Goal: Use online tool/utility

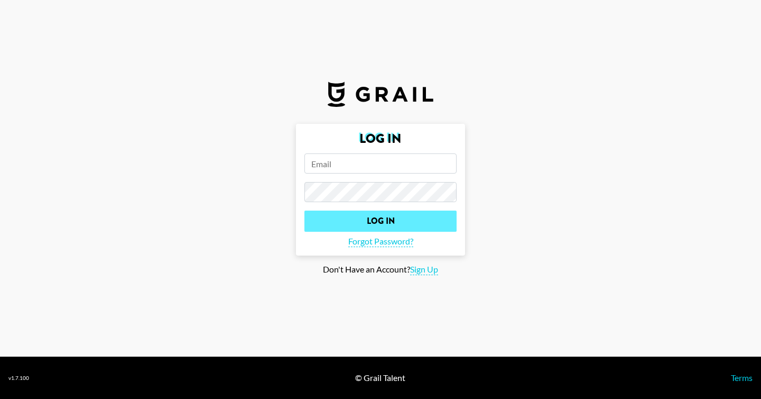
type input "[PERSON_NAME][EMAIL_ADDRESS][PERSON_NAME][DOMAIN_NAME]"
click at [325, 220] on input "Log In" at bounding box center [381, 220] width 152 height 21
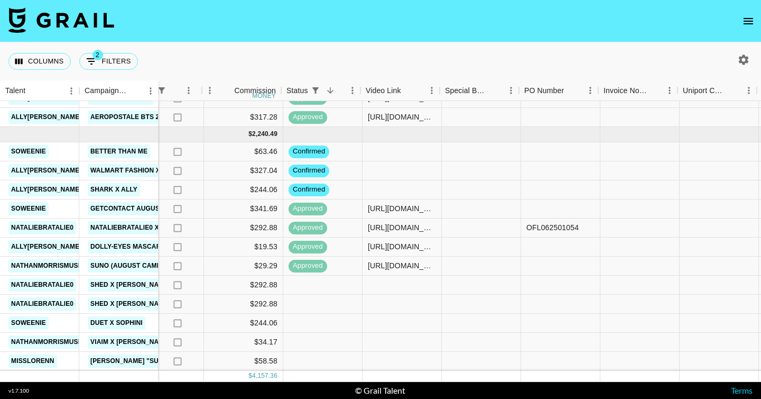
scroll to position [462, 719]
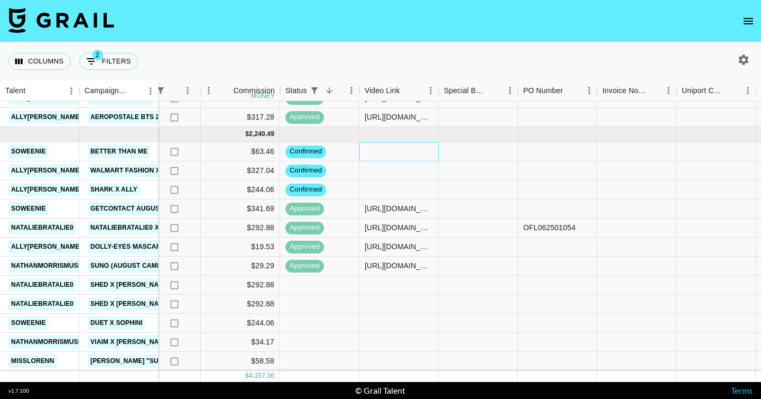
click at [368, 153] on div at bounding box center [398, 151] width 79 height 19
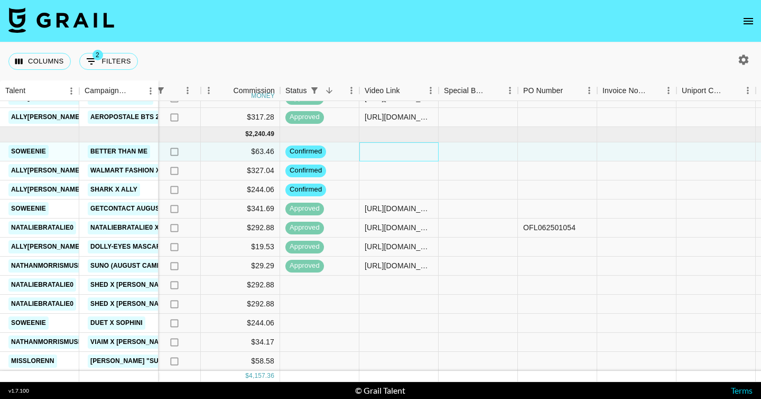
click at [368, 153] on div at bounding box center [398, 151] width 79 height 19
type input "[URL][DOMAIN_NAME][DOMAIN_NAME][PERSON_NAME]"
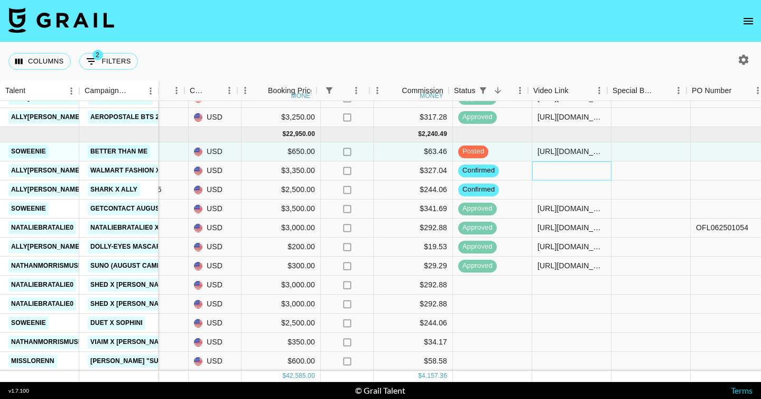
scroll to position [462, 552]
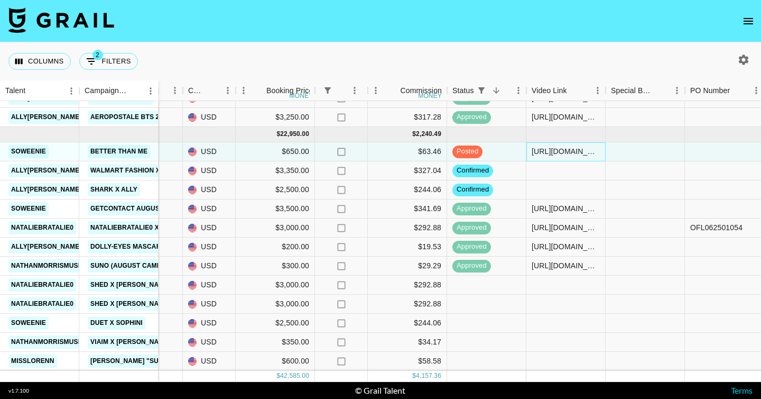
click at [557, 151] on div "[URL][DOMAIN_NAME][DOMAIN_NAME][PERSON_NAME]" at bounding box center [566, 151] width 68 height 11
click at [557, 151] on input "[URL][DOMAIN_NAME][DOMAIN_NAME][PERSON_NAME]" at bounding box center [566, 151] width 78 height 8
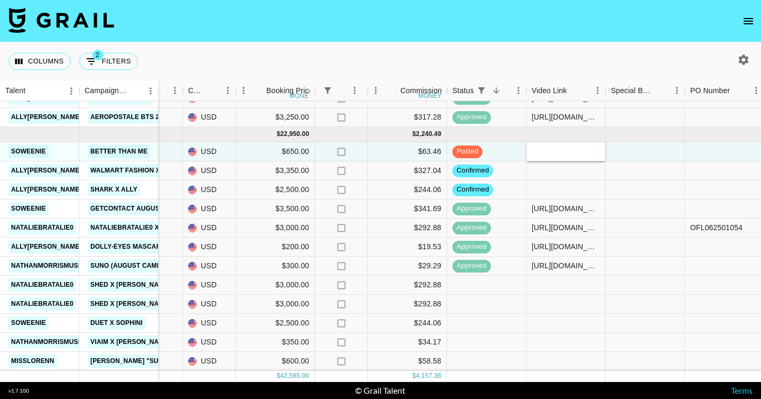
scroll to position [0, 0]
click at [629, 200] on div at bounding box center [645, 208] width 79 height 19
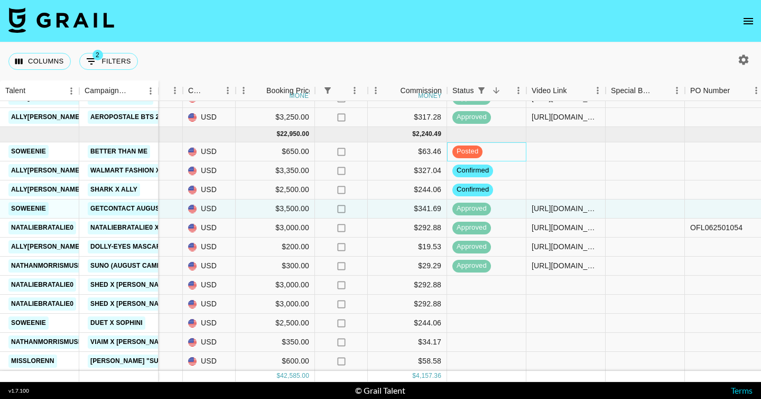
click at [469, 149] on span "posted" at bounding box center [468, 151] width 30 height 10
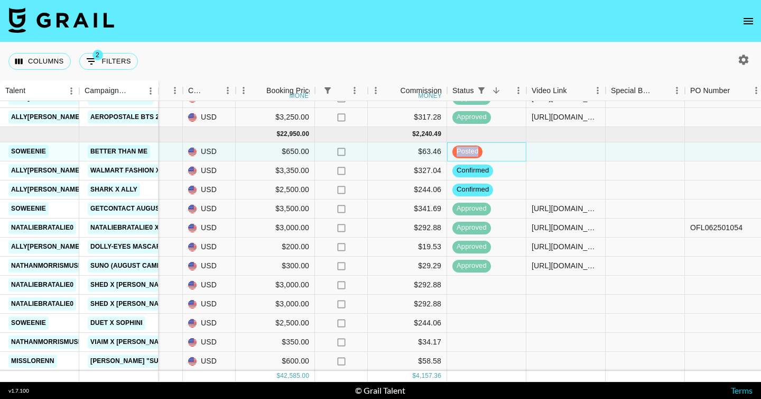
click at [469, 149] on span "posted" at bounding box center [468, 151] width 30 height 10
click at [502, 151] on div "posted" at bounding box center [486, 151] width 79 height 19
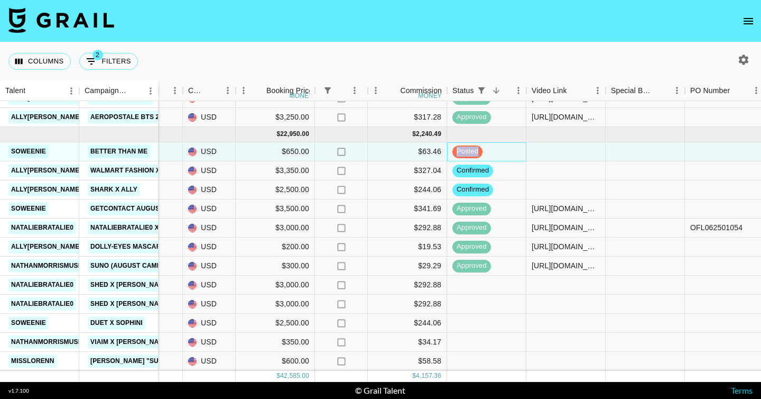
click at [502, 151] on div "posted" at bounding box center [486, 151] width 79 height 19
click at [560, 171] on div at bounding box center [566, 170] width 79 height 19
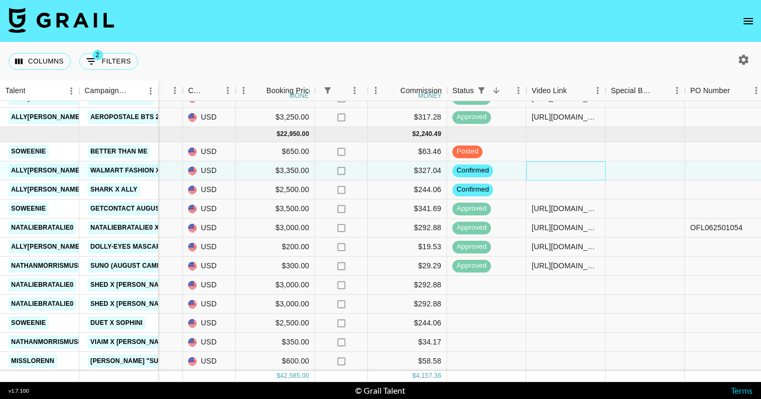
click at [560, 171] on div at bounding box center [566, 170] width 79 height 19
click at [560, 171] on input "text" at bounding box center [566, 170] width 78 height 8
type input "[URL][DOMAIN_NAME][DOMAIN_NAME][PERSON_NAME]"
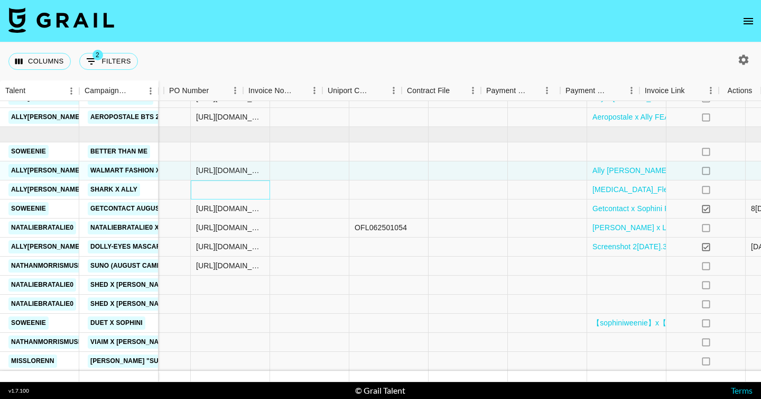
scroll to position [462, 1073]
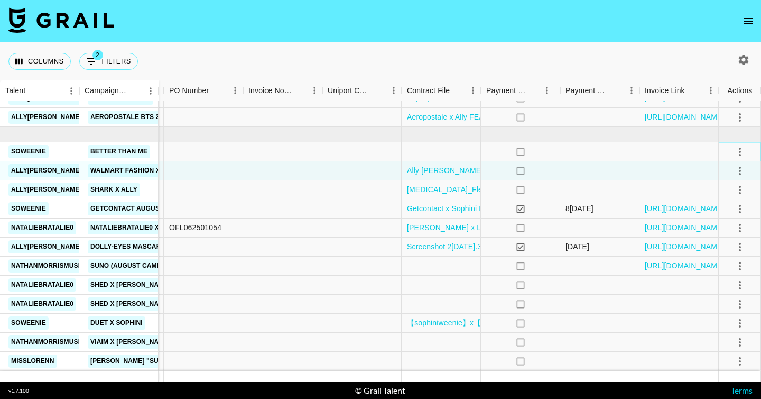
click at [737, 153] on icon "select merge strategy" at bounding box center [740, 151] width 13 height 13
click at [733, 151] on button "select merge strategy" at bounding box center [740, 152] width 18 height 18
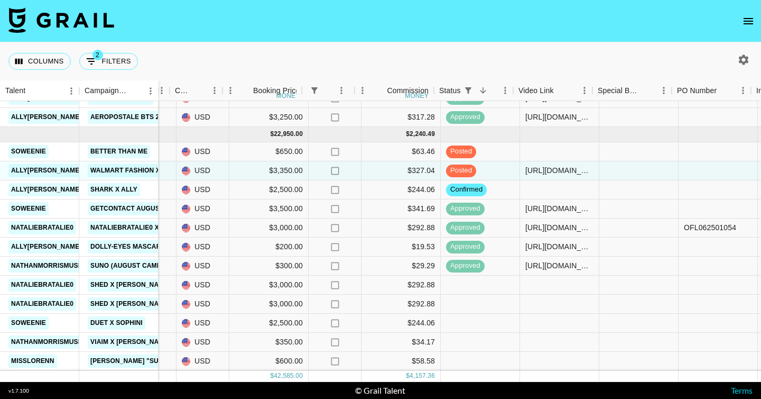
scroll to position [462, 568]
